Goal: Transaction & Acquisition: Purchase product/service

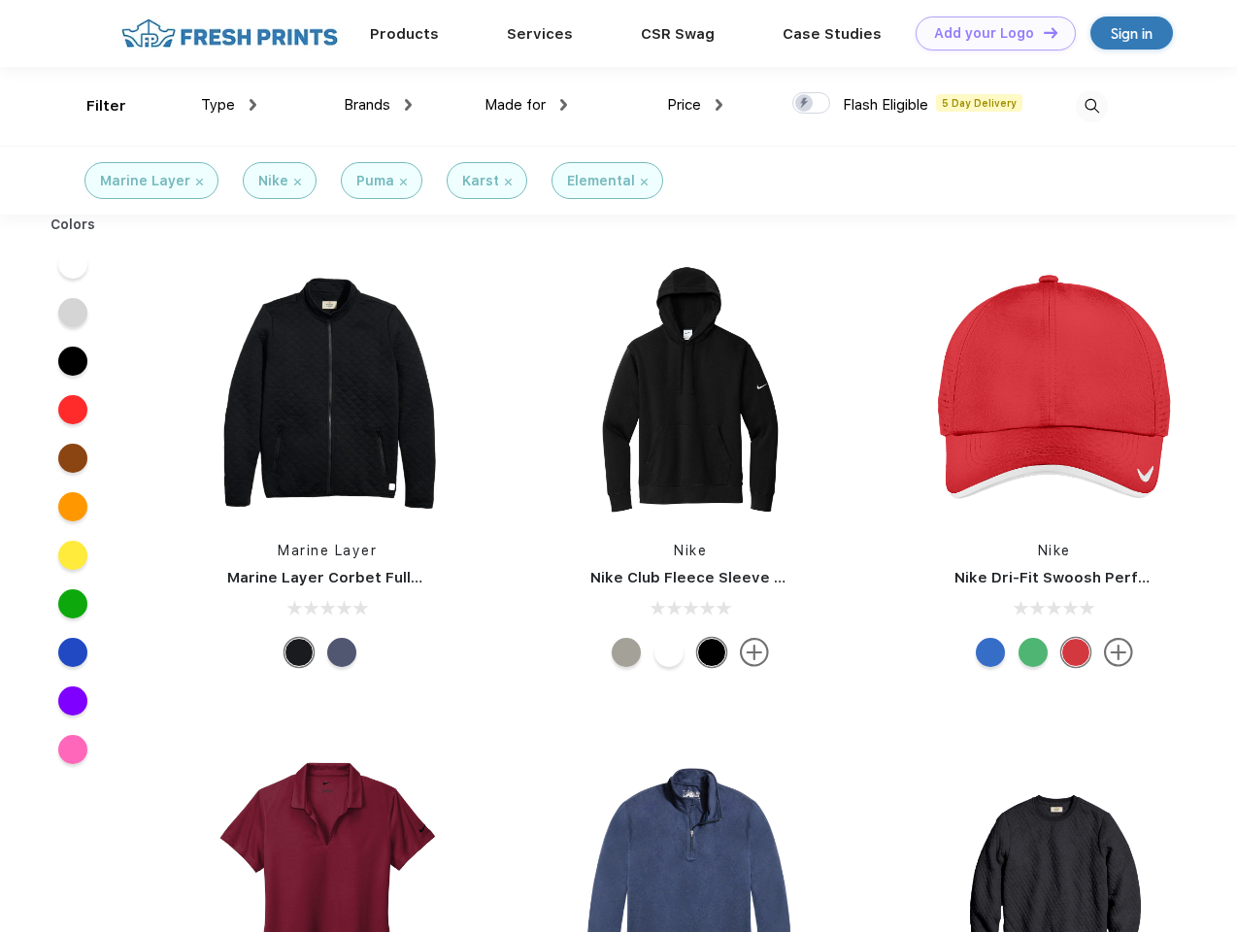
click at [988, 33] on link "Add your Logo Design Tool" at bounding box center [995, 34] width 160 height 34
click at [0, 0] on div "Design Tool" at bounding box center [0, 0] width 0 height 0
click at [1041, 32] on link "Add your Logo Design Tool" at bounding box center [995, 34] width 160 height 34
click at [93, 106] on div "Filter" at bounding box center [106, 106] width 40 height 22
click at [229, 105] on span "Type" at bounding box center [218, 104] width 34 height 17
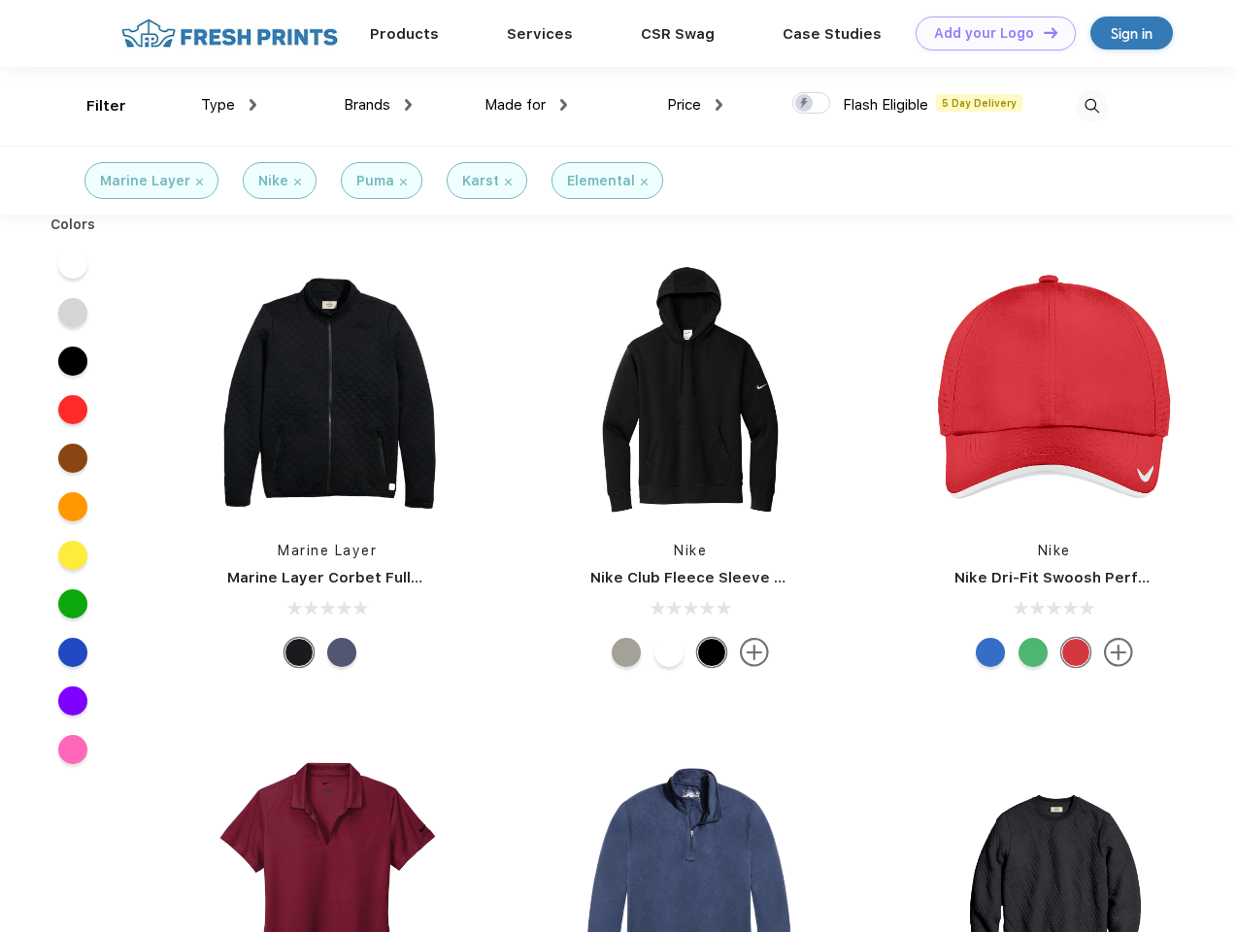
click at [378, 105] on span "Brands" at bounding box center [367, 104] width 47 height 17
click at [526, 105] on span "Made for" at bounding box center [514, 104] width 61 height 17
click at [695, 105] on span "Price" at bounding box center [684, 104] width 34 height 17
click at [811, 104] on div at bounding box center [811, 102] width 38 height 21
click at [805, 104] on input "checkbox" at bounding box center [798, 97] width 13 height 13
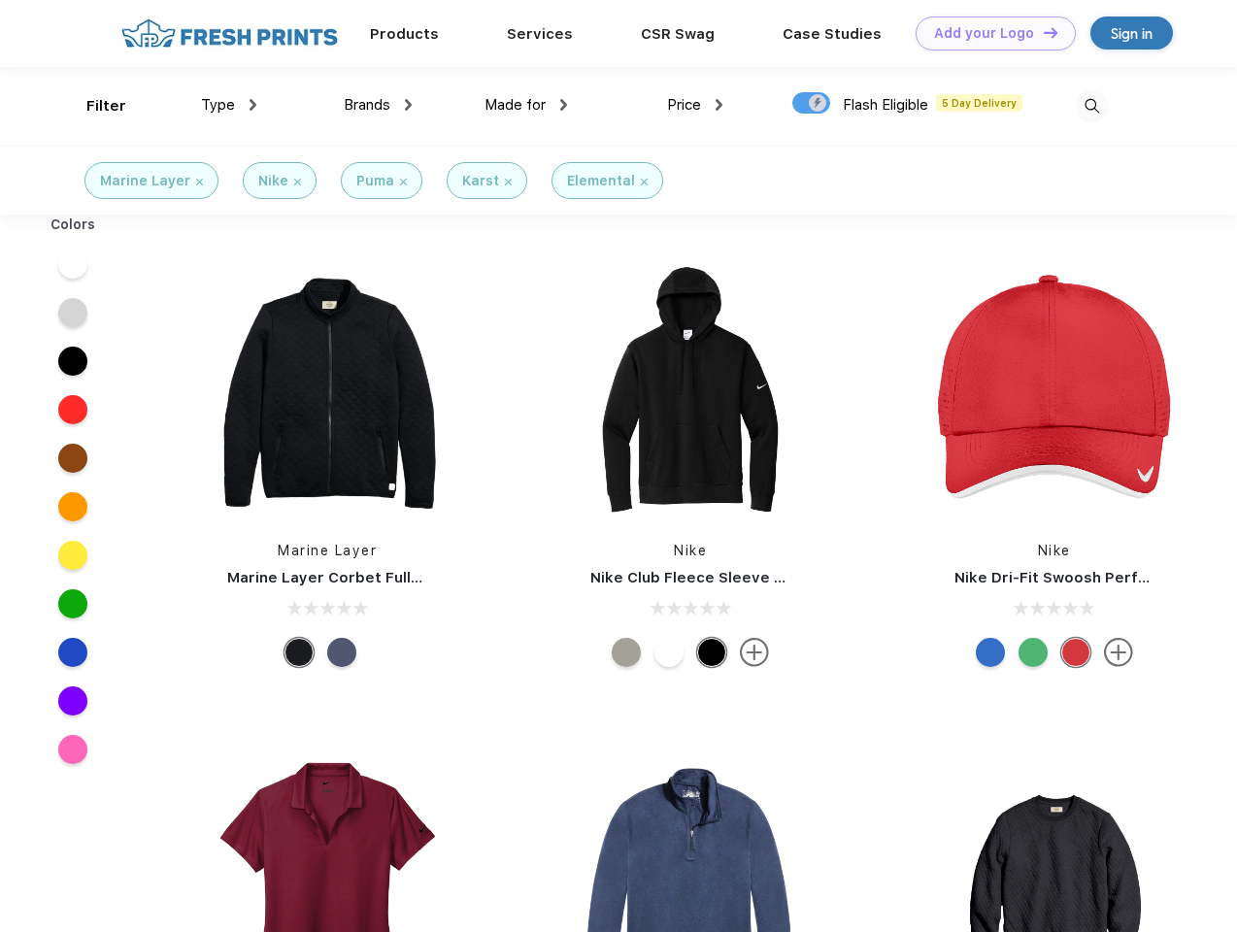
click at [1091, 106] on img at bounding box center [1091, 106] width 32 height 32
